Goal: Information Seeking & Learning: Learn about a topic

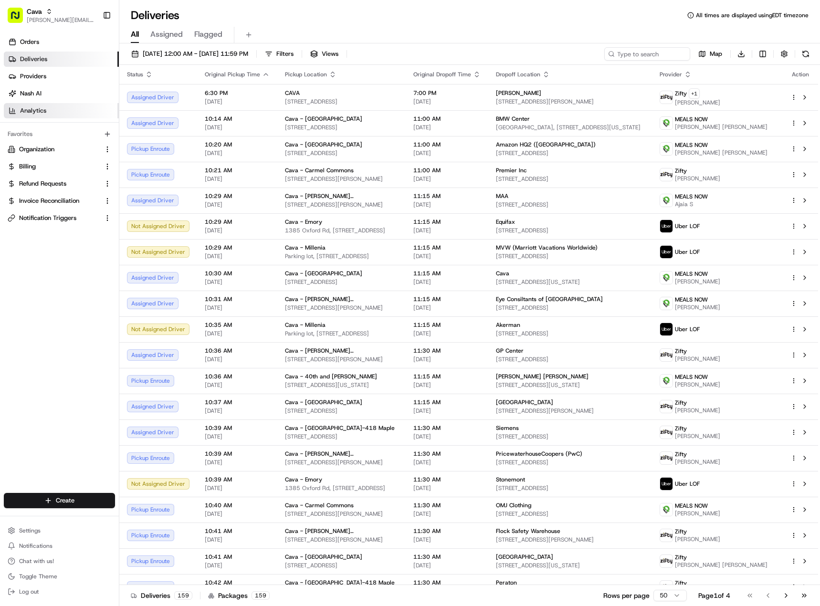
click at [63, 105] on link "Analytics" at bounding box center [61, 110] width 115 height 15
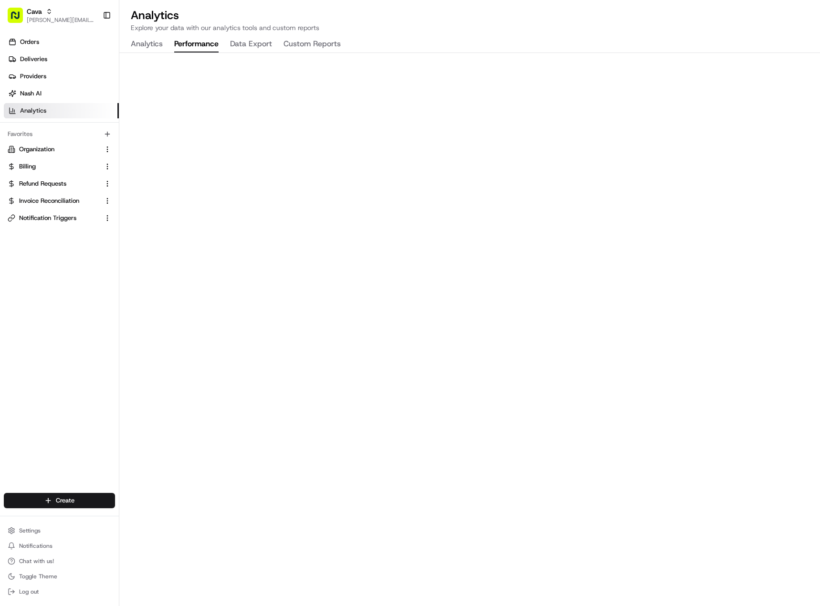
click at [194, 40] on button "Performance" at bounding box center [196, 44] width 44 height 16
click at [40, 44] on link "Orders" at bounding box center [61, 41] width 115 height 15
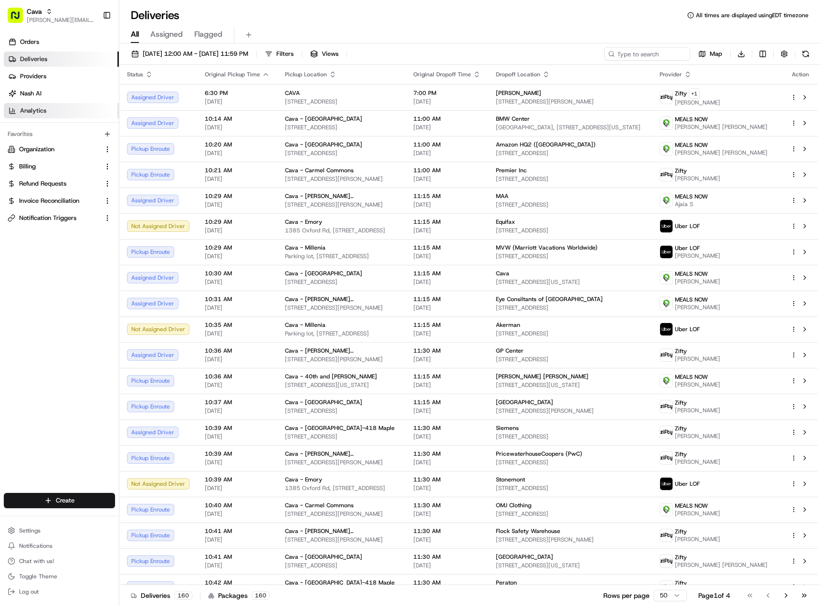
click at [62, 105] on link "Analytics" at bounding box center [61, 110] width 115 height 15
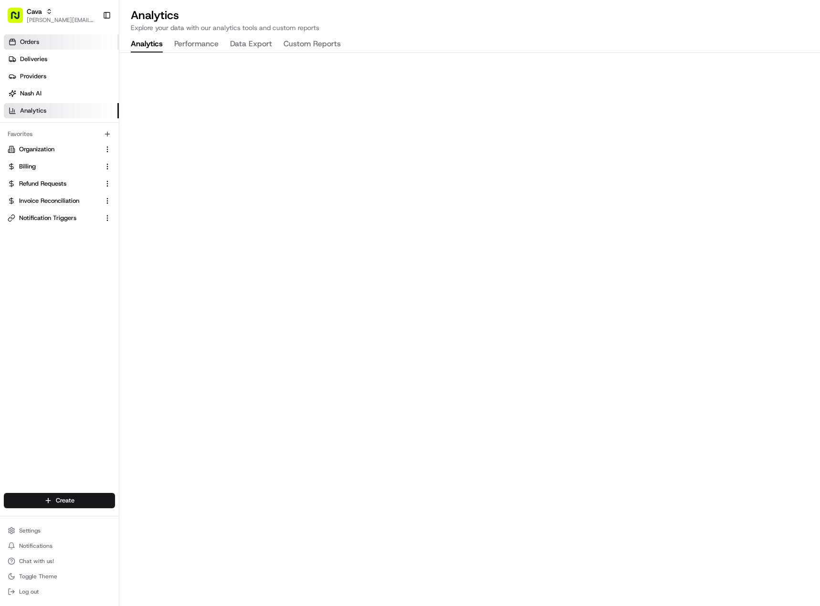
click at [34, 43] on span "Orders" at bounding box center [29, 42] width 19 height 9
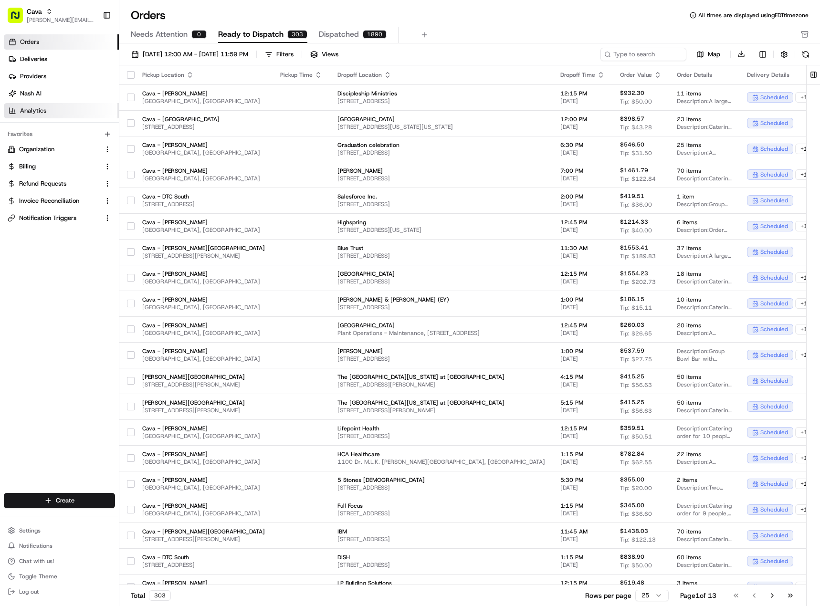
click at [64, 112] on link "Analytics" at bounding box center [61, 110] width 115 height 15
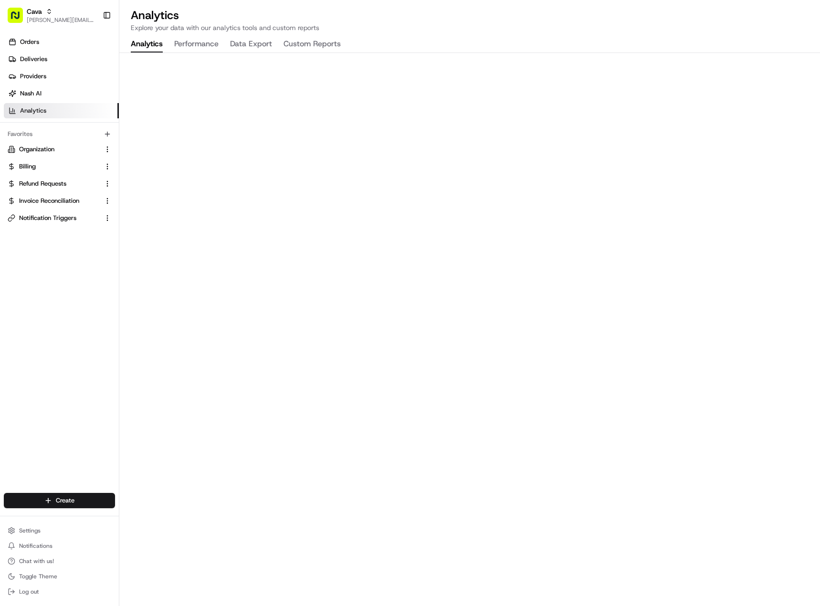
click at [209, 45] on button "Performance" at bounding box center [196, 44] width 44 height 16
